Goal: Transaction & Acquisition: Purchase product/service

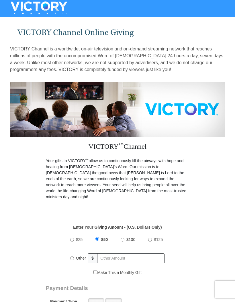
click at [123, 238] on input "$100" at bounding box center [123, 240] width 4 height 4
radio input "true"
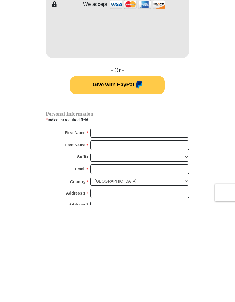
scroll to position [229, 0]
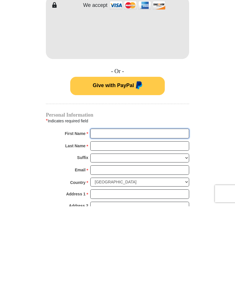
click at [104, 224] on input "First Name *" at bounding box center [139, 229] width 99 height 10
type input "Cece"
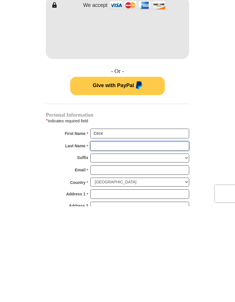
type input "Tyne"
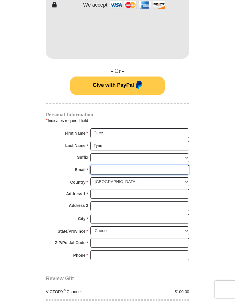
click at [99, 165] on input "Email *" at bounding box center [139, 170] width 99 height 10
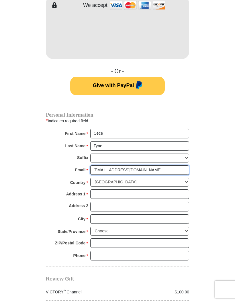
type input "cece.tyne@gmail.com"
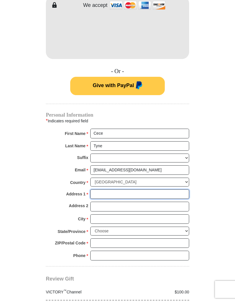
click at [99, 189] on input "Address 1 *" at bounding box center [139, 194] width 99 height 10
type input "34124 Pink Pl"
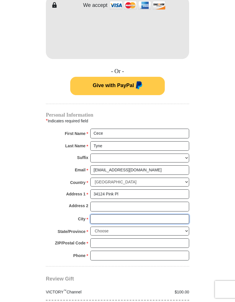
click at [99, 214] on input "City *" at bounding box center [139, 219] width 99 height 10
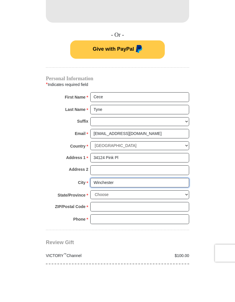
type input "Winchester"
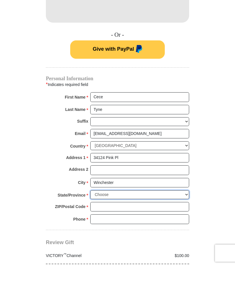
click at [182, 226] on select "Choose Alabama Alaska American Samoa Arizona Arkansas Armed Forces Americas Arm…" at bounding box center [139, 230] width 99 height 9
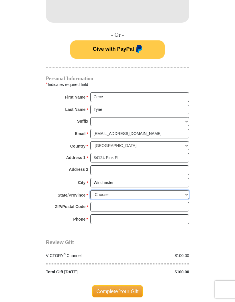
select select "CA"
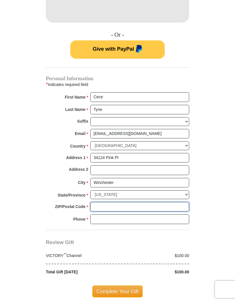
click at [104, 202] on input "ZIP/Postal Code *" at bounding box center [139, 207] width 99 height 10
type input "92596"
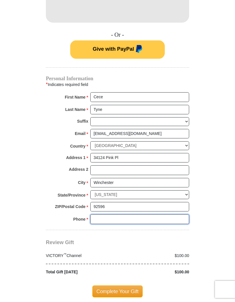
click at [101, 214] on input "Phone * *" at bounding box center [139, 219] width 99 height 10
type input "2146362853"
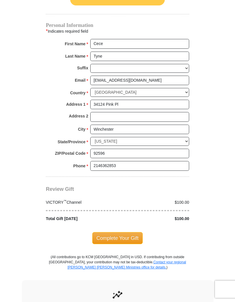
scroll to position [414, 0]
click at [118, 232] on span "Complete Your Gift" at bounding box center [117, 238] width 51 height 12
